Goal: Task Accomplishment & Management: Complete application form

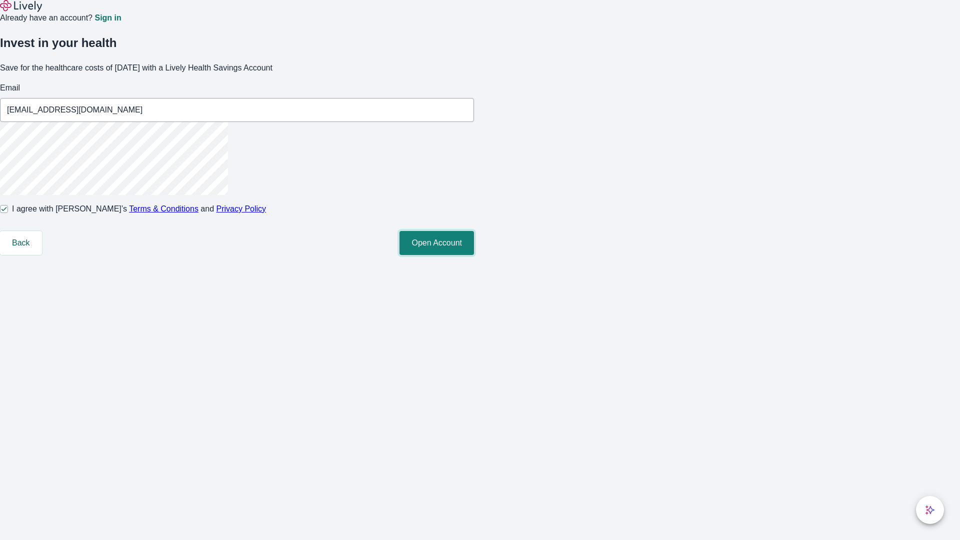
click at [474, 255] on button "Open Account" at bounding box center [436, 243] width 74 height 24
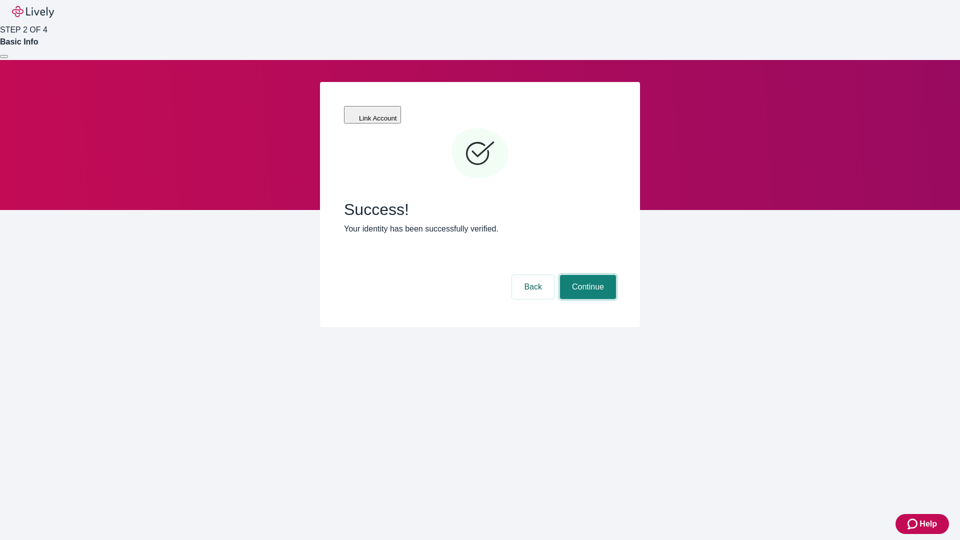
click at [586, 275] on button "Continue" at bounding box center [588, 287] width 56 height 24
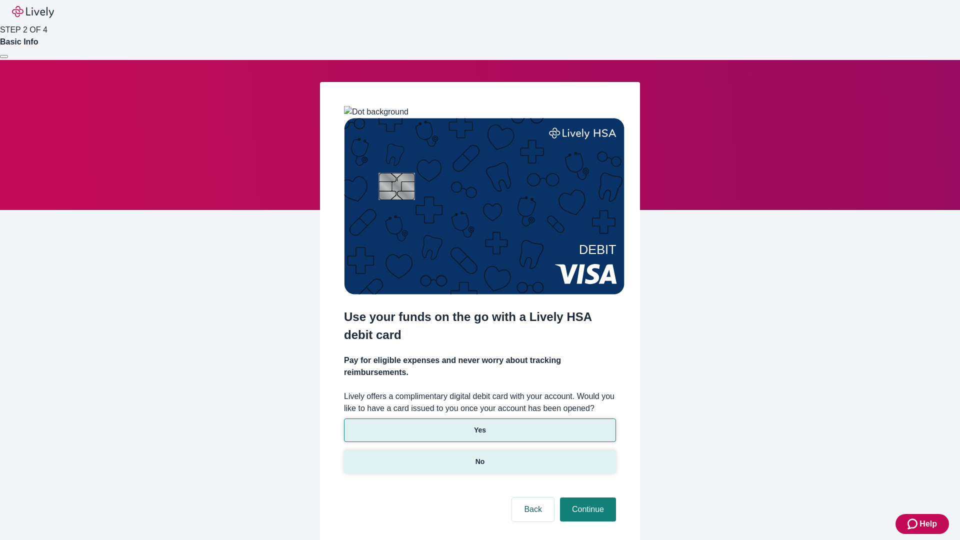
click at [479, 456] on p "No" at bounding box center [479, 461] width 9 height 10
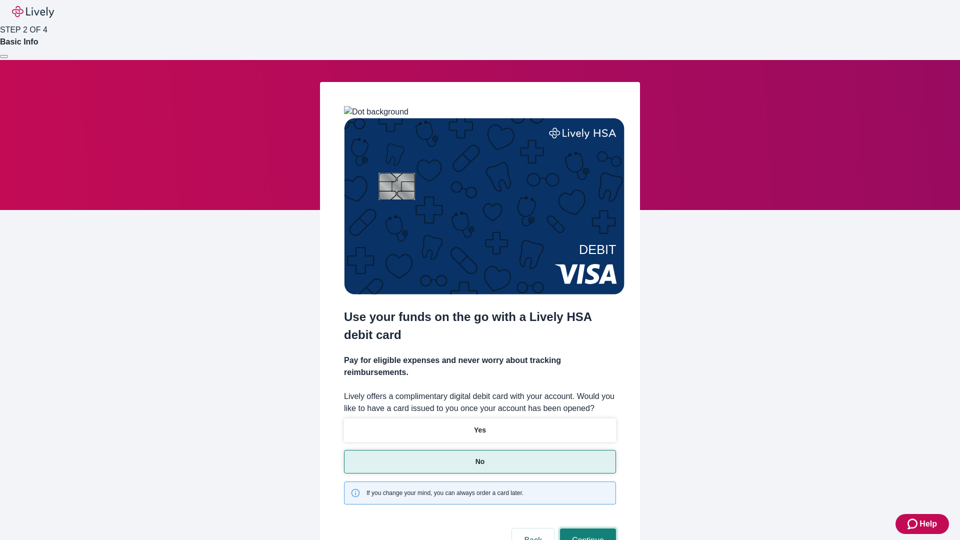
click at [586, 528] on button "Continue" at bounding box center [588, 540] width 56 height 24
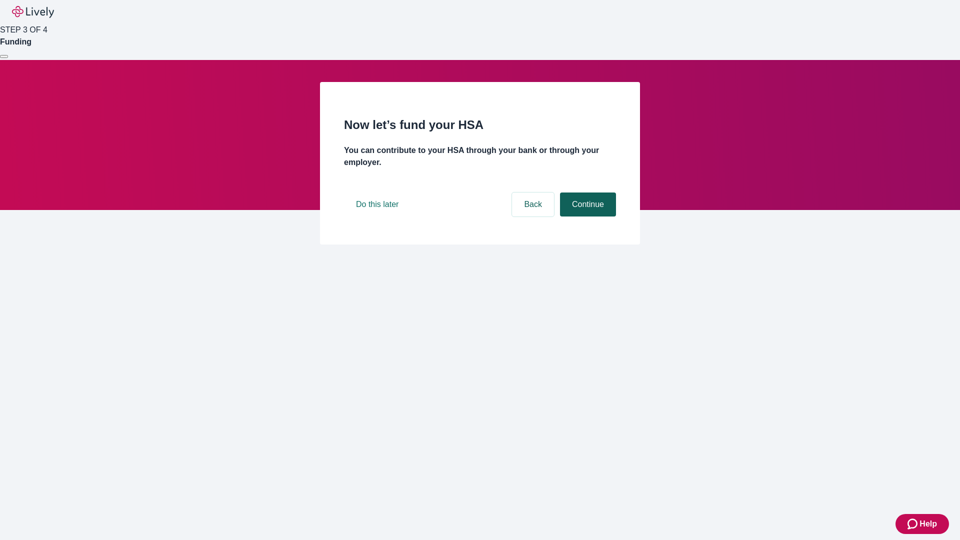
click at [586, 216] on button "Continue" at bounding box center [588, 204] width 56 height 24
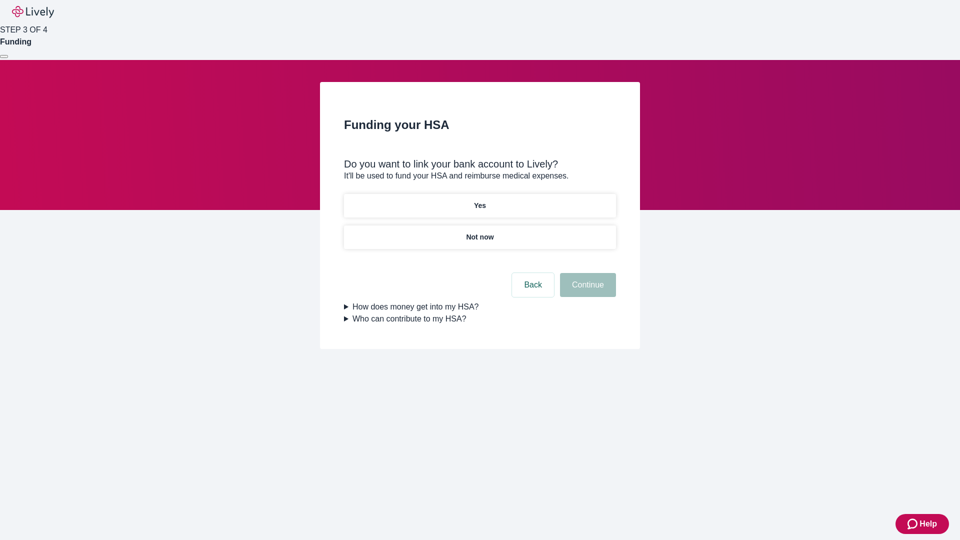
click at [479, 200] on p "Yes" at bounding box center [480, 205] width 12 height 10
click at [586, 273] on button "Continue" at bounding box center [588, 285] width 56 height 24
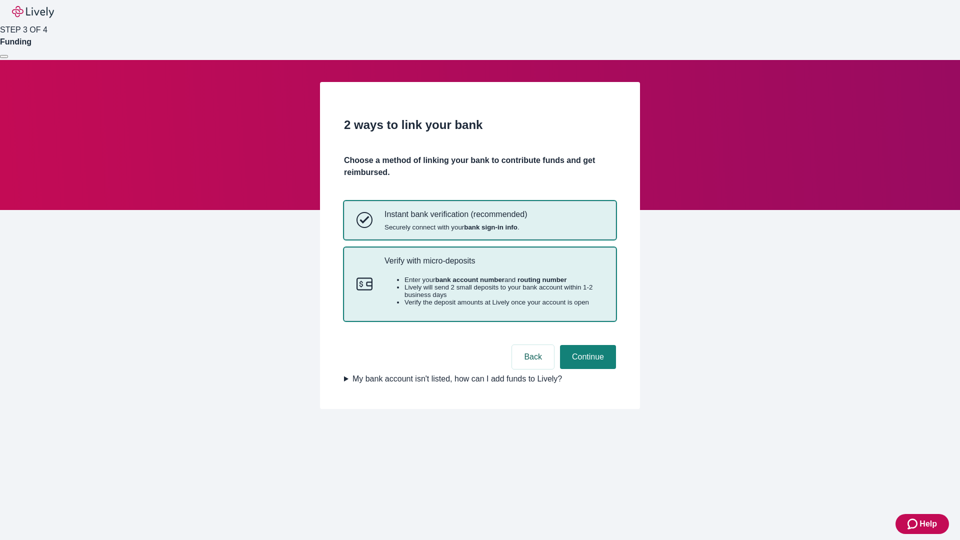
click at [493, 265] on p "Verify with micro-deposits" at bounding box center [493, 260] width 219 height 9
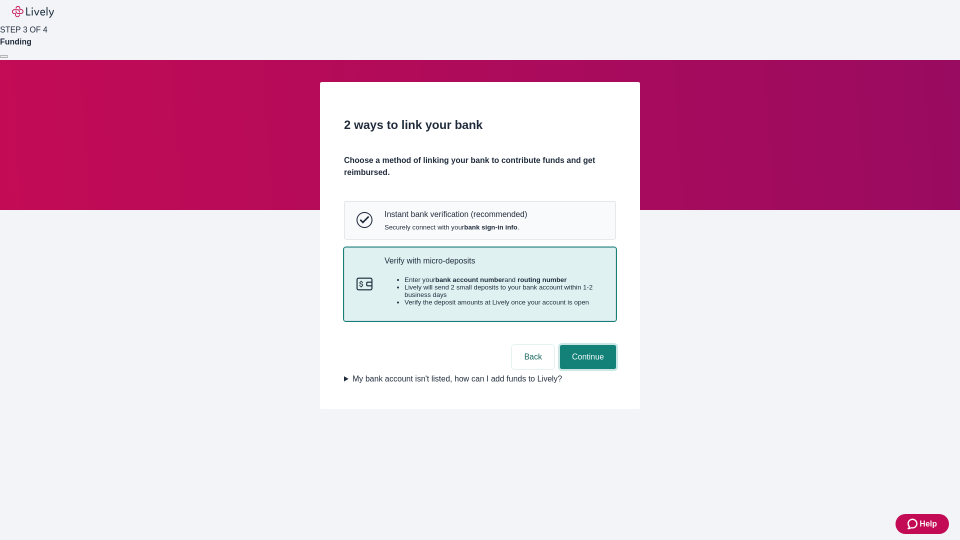
click at [586, 369] on button "Continue" at bounding box center [588, 357] width 56 height 24
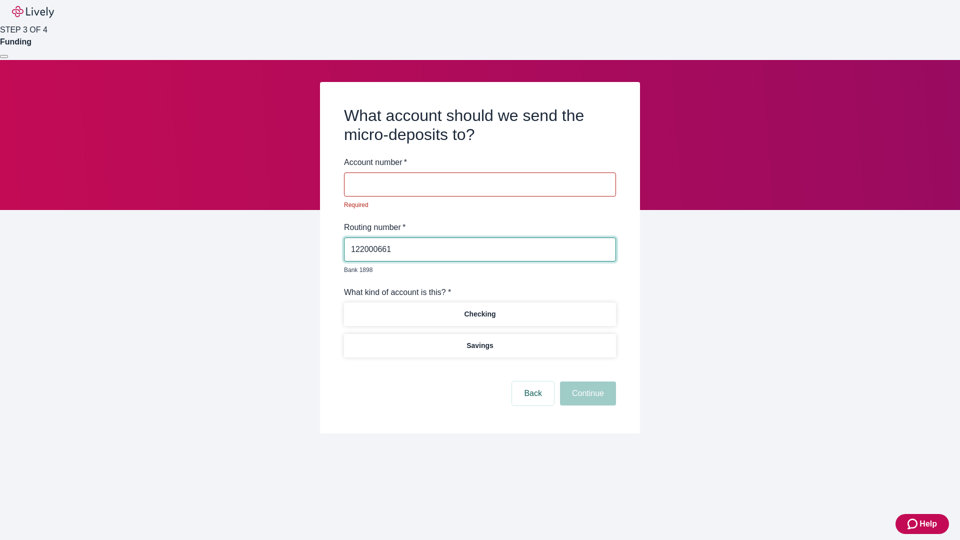
type input "122000661"
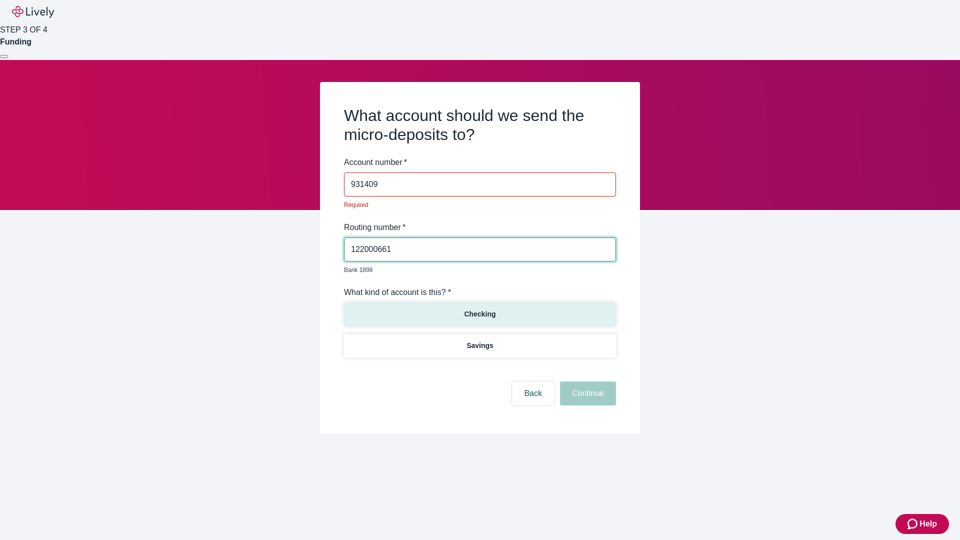
type input "931409"
click at [479, 309] on p "Checking" at bounding box center [479, 314] width 31 height 10
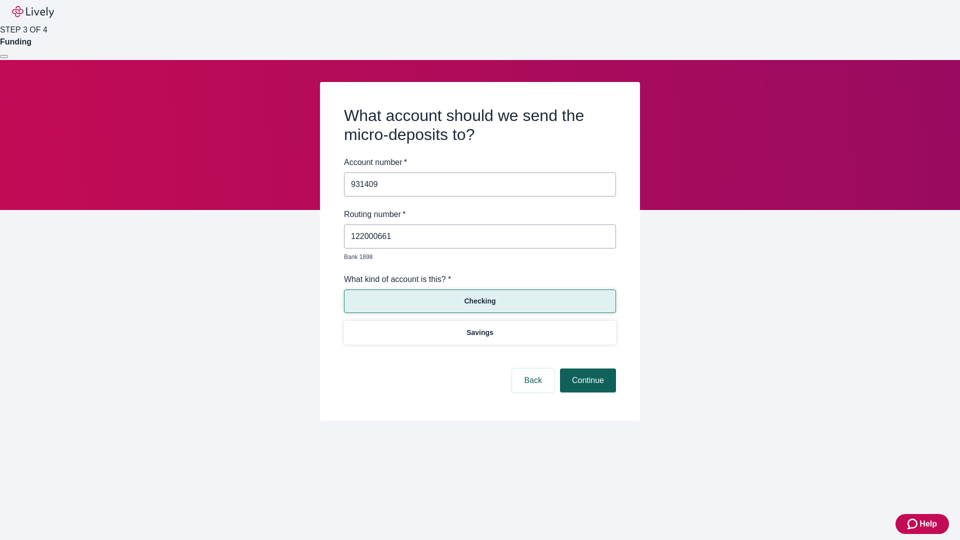
click at [586, 369] on button "Continue" at bounding box center [588, 380] width 56 height 24
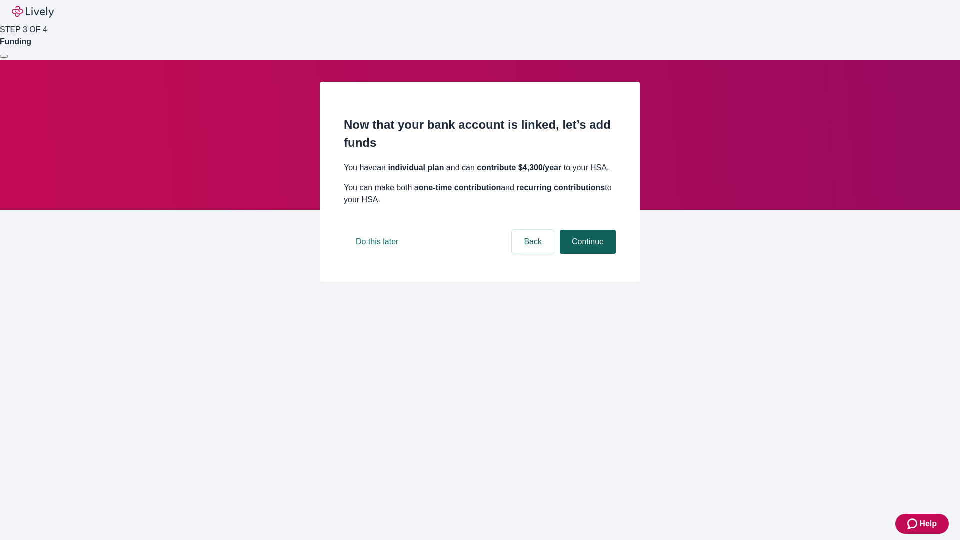
click at [586, 254] on button "Continue" at bounding box center [588, 242] width 56 height 24
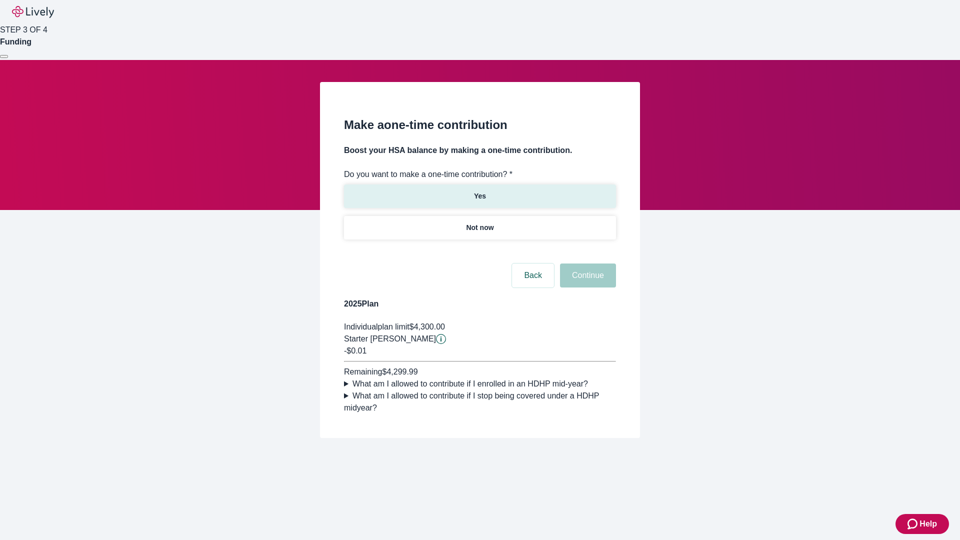
click at [479, 191] on p "Yes" at bounding box center [480, 196] width 12 height 10
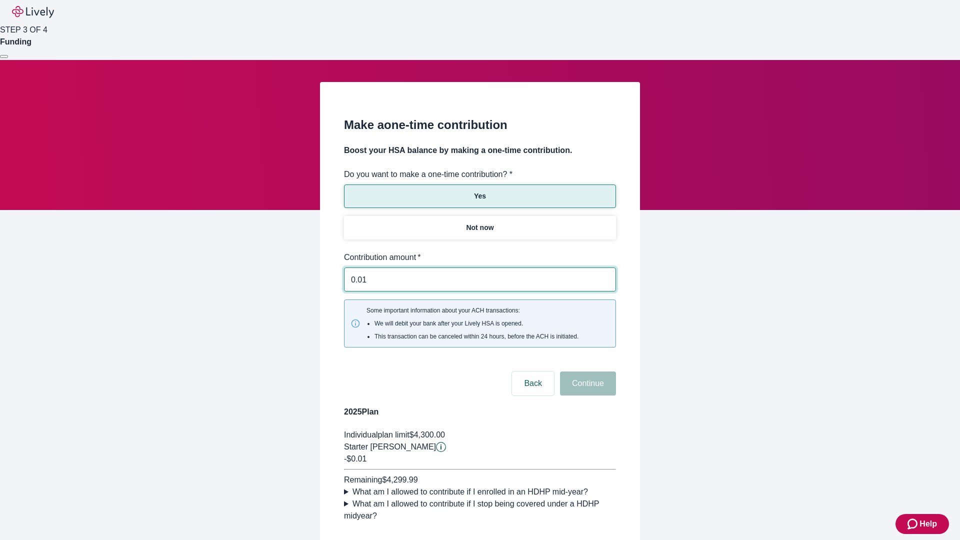
type input "0.01"
click at [586, 371] on button "Continue" at bounding box center [588, 383] width 56 height 24
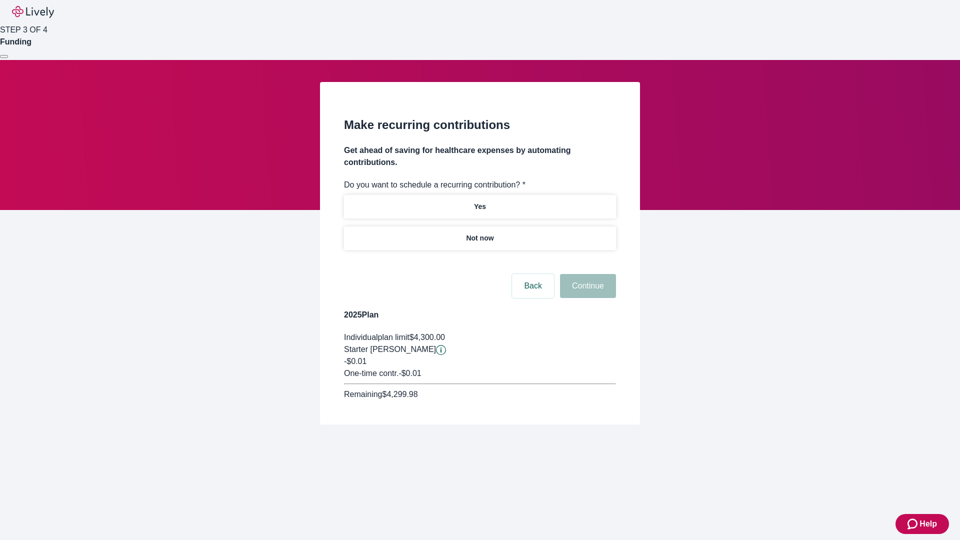
click at [479, 233] on p "Not now" at bounding box center [479, 238] width 27 height 10
click at [586, 274] on button "Continue" at bounding box center [588, 286] width 56 height 24
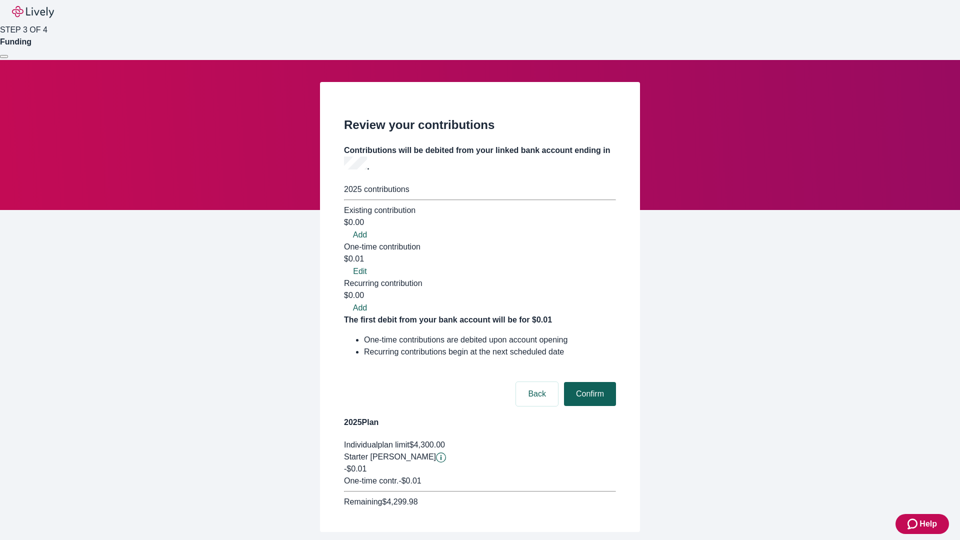
click at [588, 382] on button "Confirm" at bounding box center [590, 394] width 52 height 24
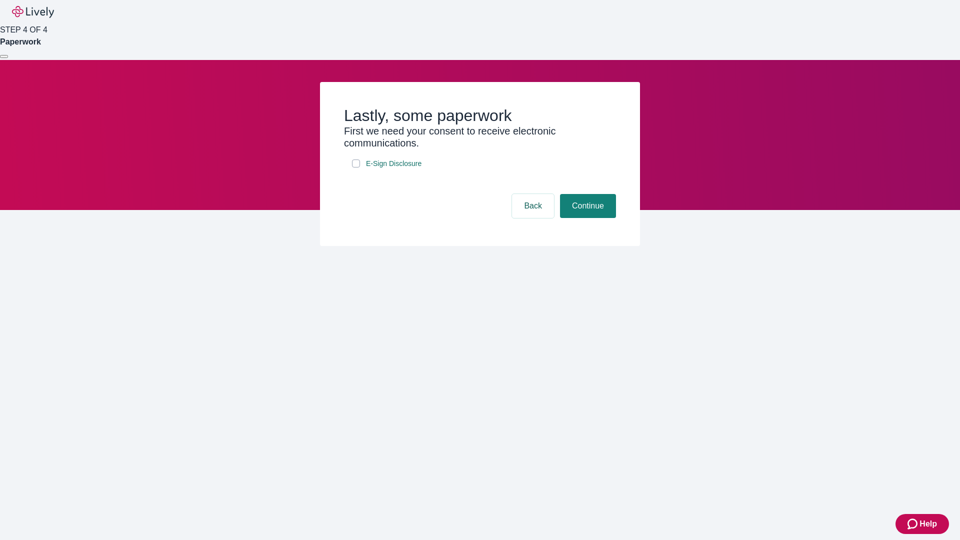
click at [356, 167] on input "E-Sign Disclosure" at bounding box center [356, 163] width 8 height 8
checkbox input "true"
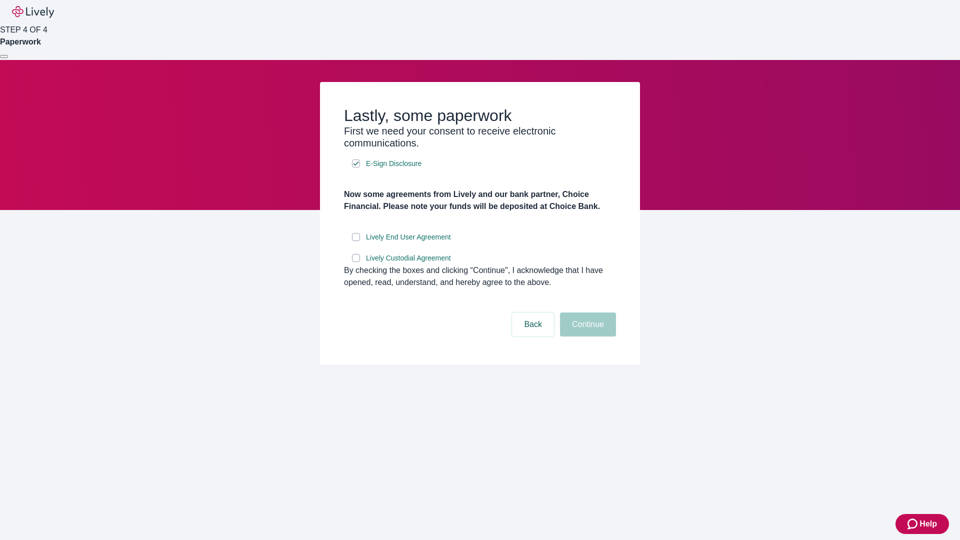
click at [356, 241] on input "Lively End User Agreement" at bounding box center [356, 237] width 8 height 8
checkbox input "true"
click at [356, 262] on input "Lively Custodial Agreement" at bounding box center [356, 258] width 8 height 8
checkbox input "true"
click at [586, 336] on button "Continue" at bounding box center [588, 324] width 56 height 24
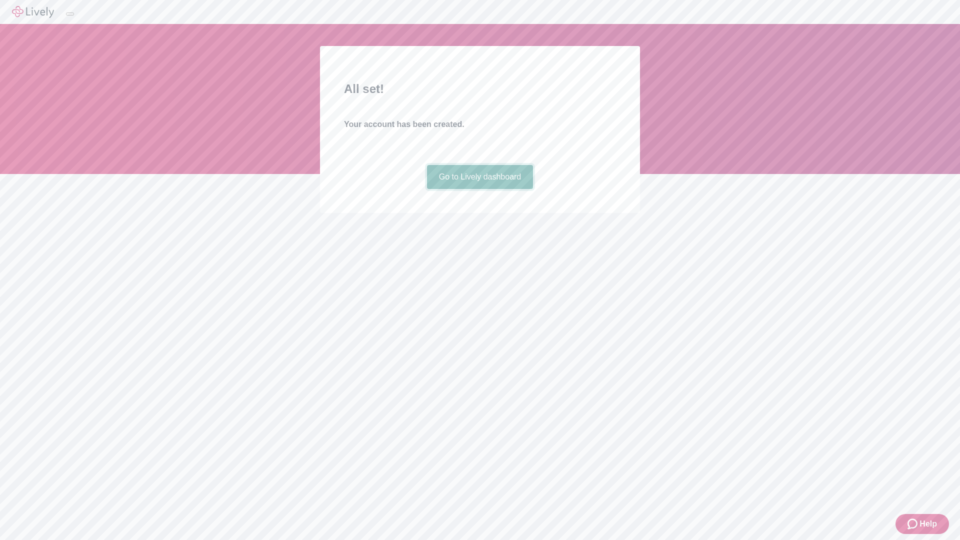
click at [479, 189] on link "Go to Lively dashboard" at bounding box center [480, 177] width 106 height 24
